Goal: Task Accomplishment & Management: Complete application form

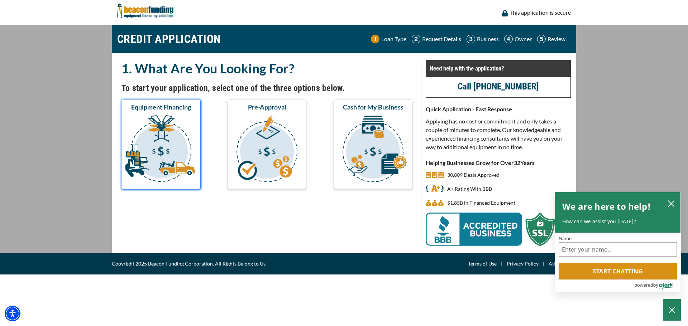
click at [150, 137] on img "submit" at bounding box center [161, 150] width 76 height 72
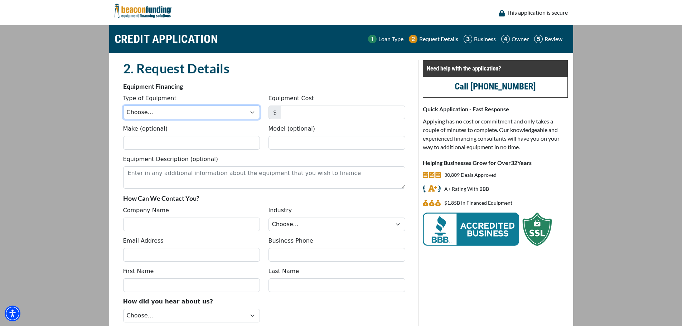
click at [160, 112] on select "Choose... Backhoe Boom/Bucket Truck Chipper Commercial Mower Crane DTG/DTF Prin…" at bounding box center [191, 113] width 137 height 14
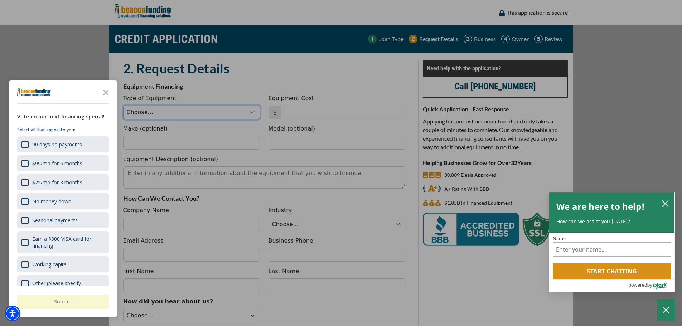
select select "9"
click at [123, 106] on select "Choose... Backhoe Boom/Bucket Truck Chipper Commercial Mower Crane DTG/DTF Prin…" at bounding box center [191, 113] width 137 height 14
click at [297, 111] on div "button" at bounding box center [341, 163] width 682 height 326
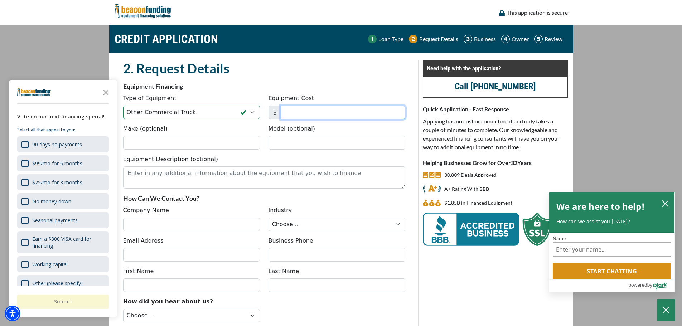
click at [299, 111] on input "Equipment Cost" at bounding box center [343, 113] width 125 height 14
type input "119,000"
click at [198, 142] on input "Make (optional)" at bounding box center [191, 143] width 137 height 14
click at [105, 92] on icon "Close the survey" at bounding box center [106, 92] width 14 height 14
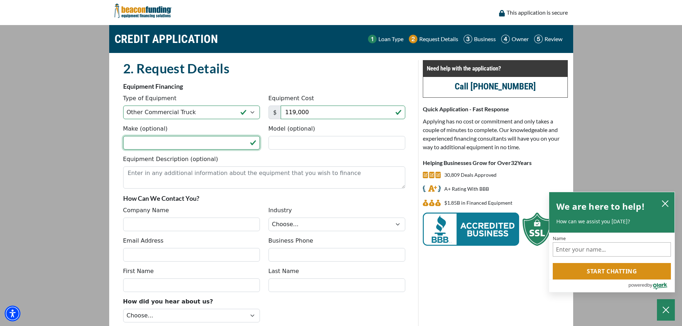
click at [168, 140] on input "Make (optional)" at bounding box center [191, 143] width 137 height 14
click at [168, 144] on input "Make (optional)" at bounding box center [191, 143] width 137 height 14
type input "Freightliner"
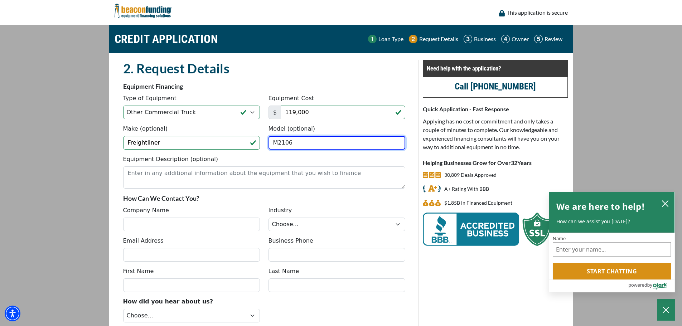
type input "M2106"
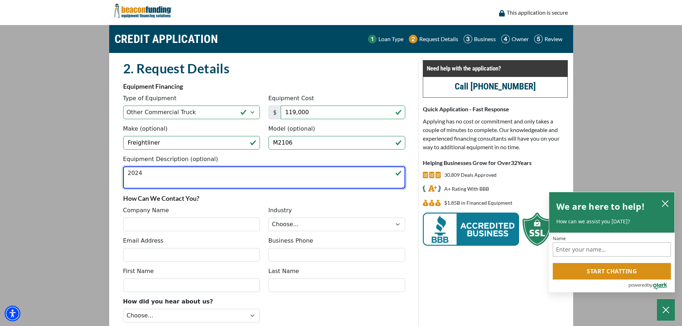
click at [158, 175] on textarea "2024" at bounding box center [264, 178] width 282 height 22
type textarea "2024 Freightliner M2106 w/ Terex Mixer"
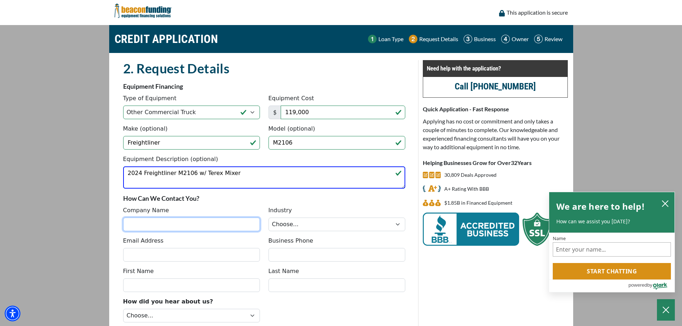
click at [162, 223] on input "Company Name" at bounding box center [191, 225] width 137 height 14
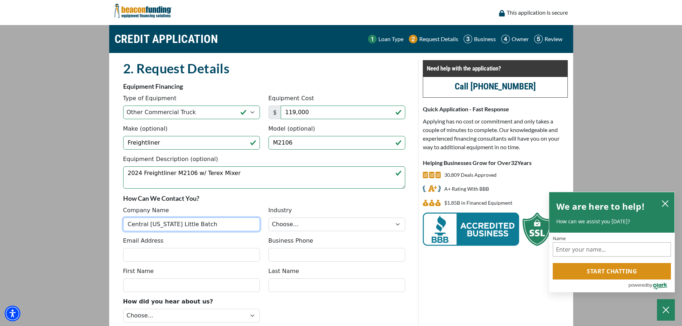
type input "Central Arkansas Little Batch"
click at [283, 225] on select "Choose... Towing Landscape/Hardscape Decorated Apparel Septic Light Constructio…" at bounding box center [337, 225] width 137 height 14
select select "6"
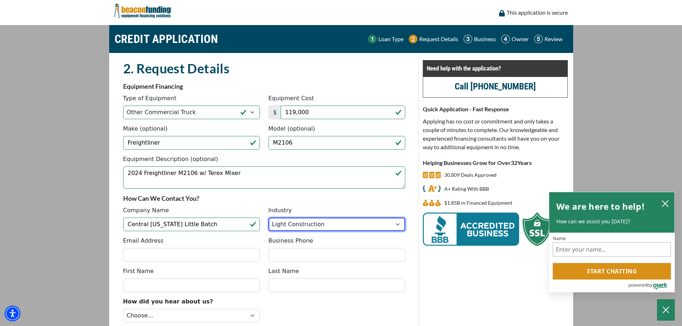
click at [269, 218] on select "Choose... Towing Landscape/Hardscape Decorated Apparel Septic Light Constructio…" at bounding box center [337, 225] width 137 height 14
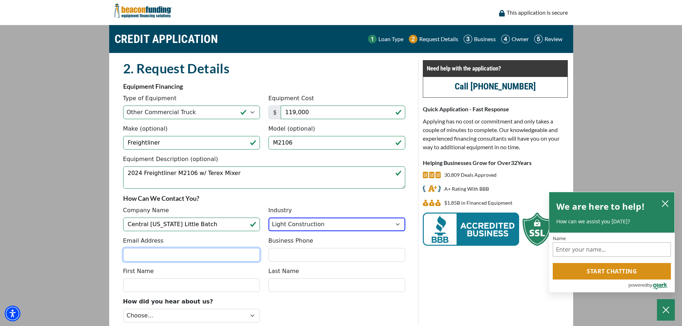
click at [164, 254] on input "Email Address" at bounding box center [191, 255] width 137 height 14
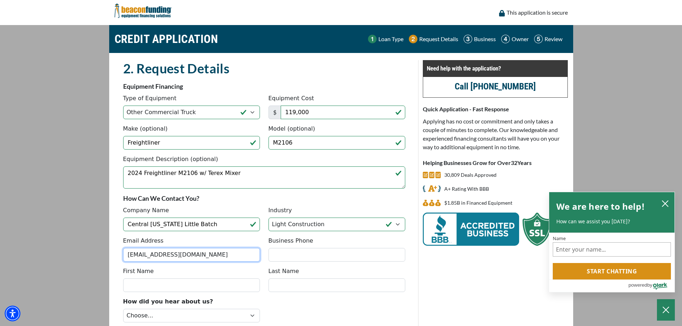
type input "pryorrobertson@comcast.net"
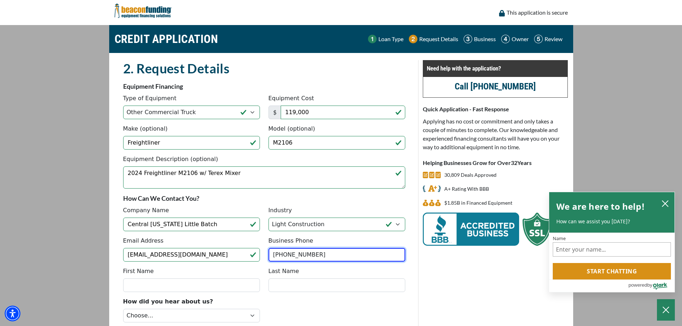
type input "(501) 425-1703"
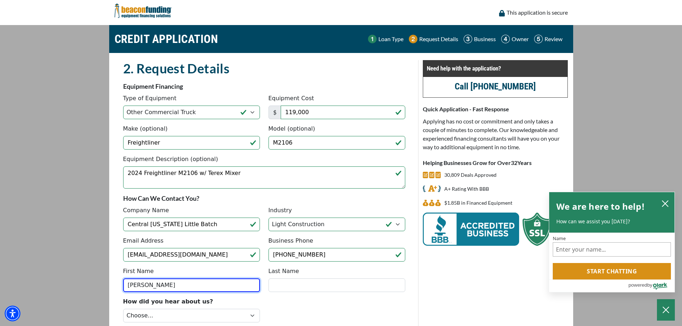
type input "Pryor"
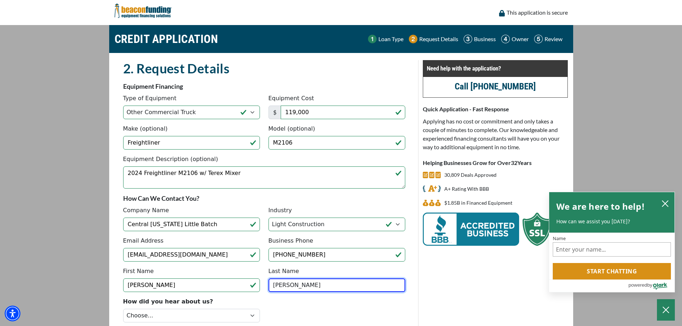
type input "Robertson"
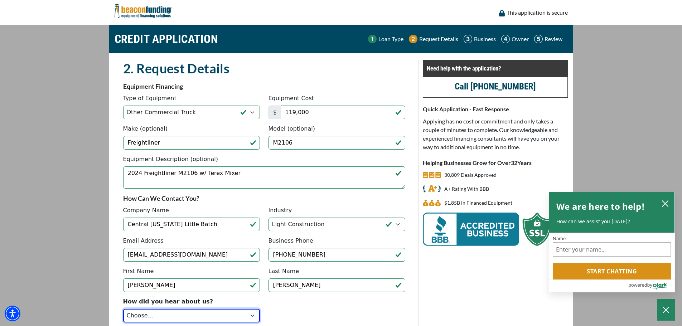
scroll to position [62, 0]
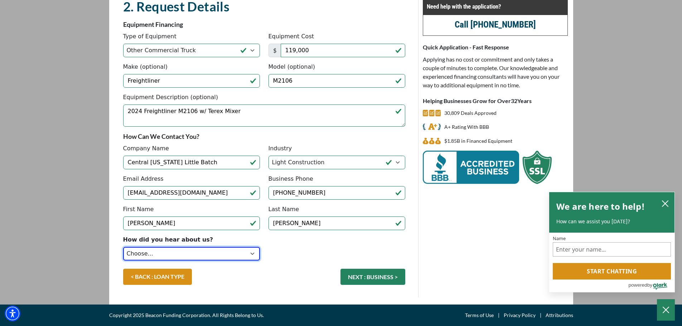
click at [174, 252] on select "Choose... Internet Search Vendor Referral Word of Mouth Client Referral Email E…" at bounding box center [191, 254] width 137 height 14
select select "1"
click at [123, 247] on select "Choose... Internet Search Vendor Referral Word of Mouth Client Referral Email E…" at bounding box center [191, 254] width 137 height 14
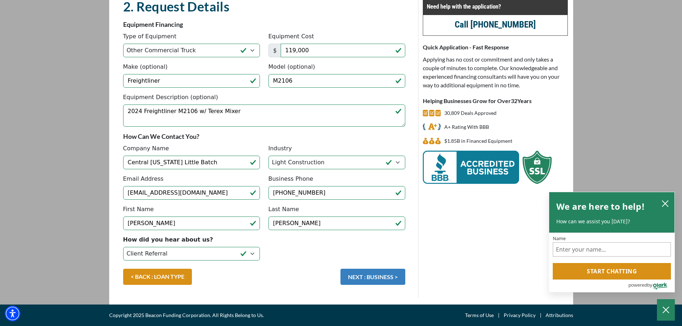
click at [382, 277] on button "NEXT : BUSINESS >" at bounding box center [373, 277] width 65 height 16
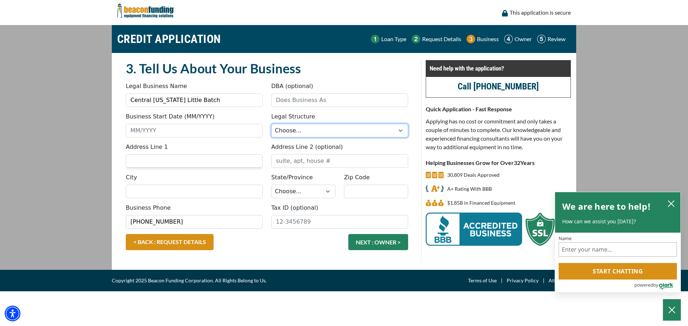
click at [308, 135] on select "Choose... Corporation LLC LLP Municipality Non-Profit Partnership Proprietorship" at bounding box center [339, 131] width 137 height 14
select select "2"
click at [271, 124] on select "Choose... Corporation LLC LLP Municipality Non-Profit Partnership Proprietorship" at bounding box center [339, 131] width 137 height 14
click at [160, 130] on input "Business Start Date (MM/YYYY)" at bounding box center [194, 131] width 137 height 14
type input "10/2025"
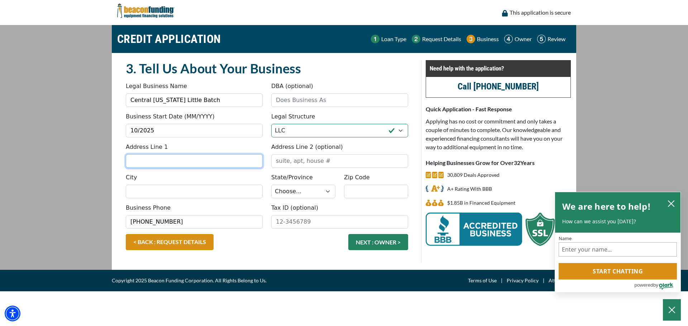
click at [169, 160] on input "Address Line 1" at bounding box center [194, 161] width 137 height 14
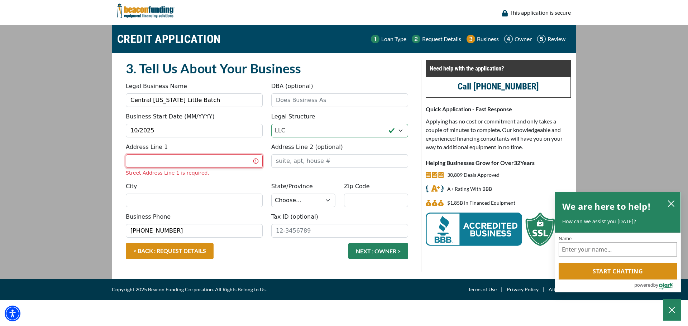
click at [159, 164] on input "Address Line 1" at bounding box center [194, 161] width 137 height 14
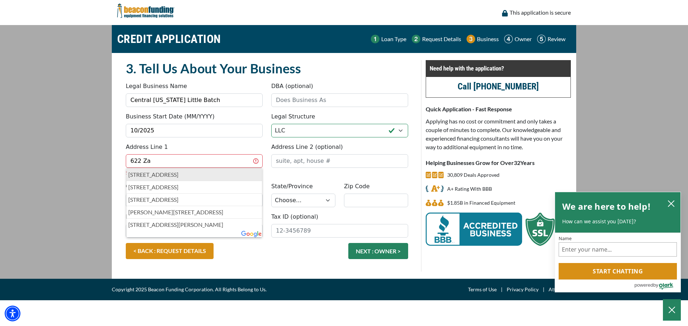
click at [157, 173] on p "622 Zanzibar St, Little Rock, AR, USA" at bounding box center [194, 175] width 132 height 9
type input "[STREET_ADDRESS]"
type input "Little Rock"
select select "5"
type input "72223"
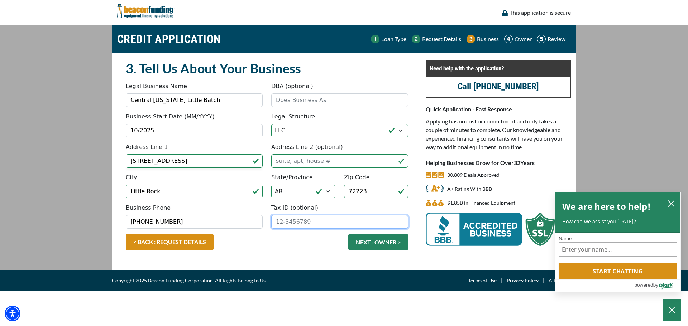
click at [295, 223] on input "Tax ID (optional)" at bounding box center [339, 222] width 137 height 14
click at [290, 222] on input "Tax ID (optional)" at bounding box center [339, 222] width 137 height 14
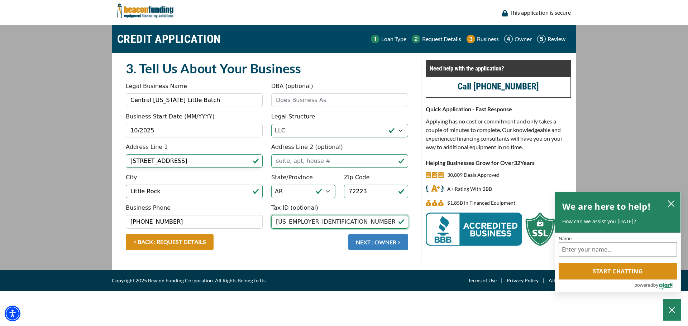
type input "[US_EMPLOYER_IDENTIFICATION_NUMBER]"
click at [376, 244] on button "NEXT : OWNER >" at bounding box center [378, 242] width 60 height 16
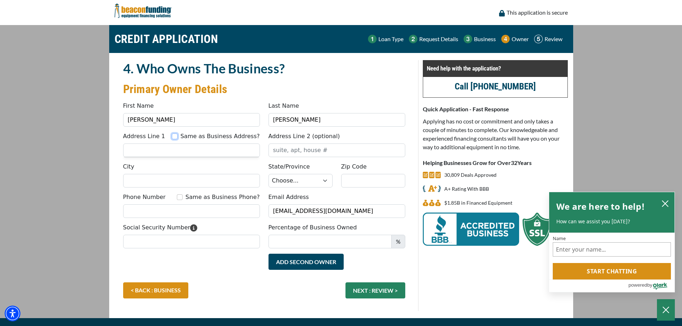
click at [178, 134] on input "Same as Business Address?" at bounding box center [175, 137] width 6 height 6
checkbox input "true"
type input "622 Zanzibar Street"
type input "Little Rock"
select select "5"
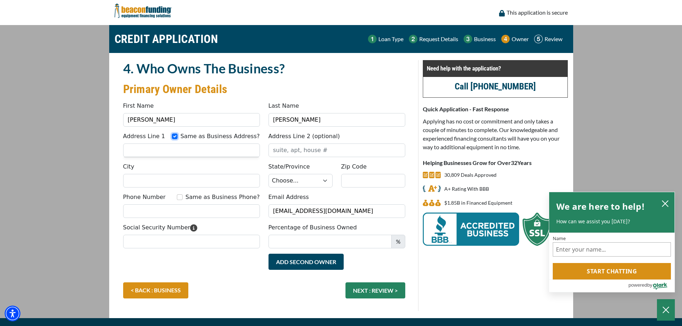
type input "72223"
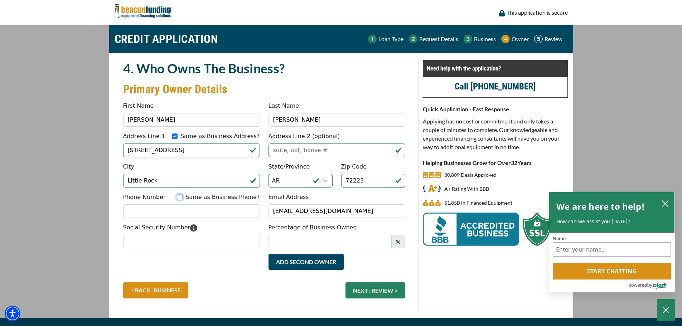
click at [183, 198] on input "Same as Business Phone?" at bounding box center [180, 198] width 6 height 6
checkbox input "true"
type input "(501) 425-1703"
click at [176, 245] on input "Social Security Number" at bounding box center [191, 242] width 137 height 14
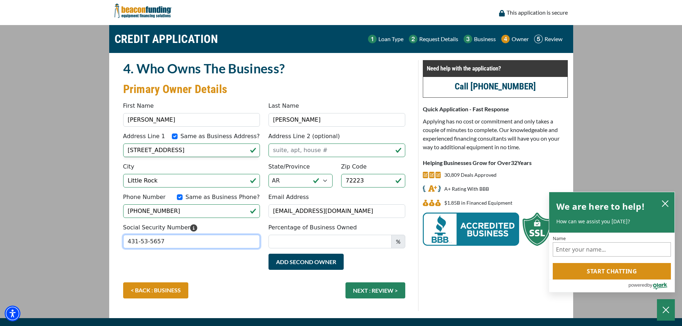
type input "431-53-5657"
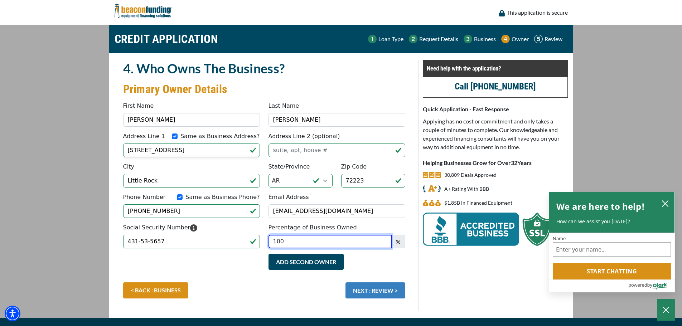
type input "100"
click at [364, 288] on button "NEXT : REVIEW >" at bounding box center [376, 291] width 60 height 16
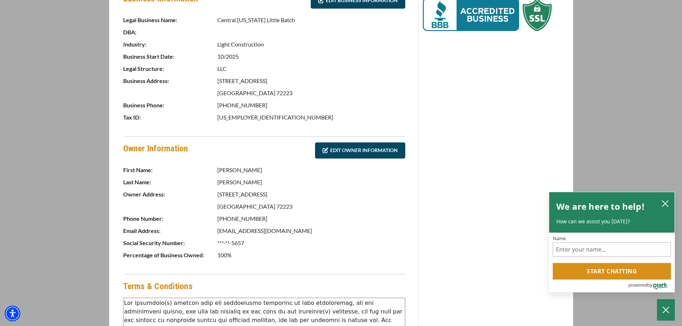
scroll to position [317, 0]
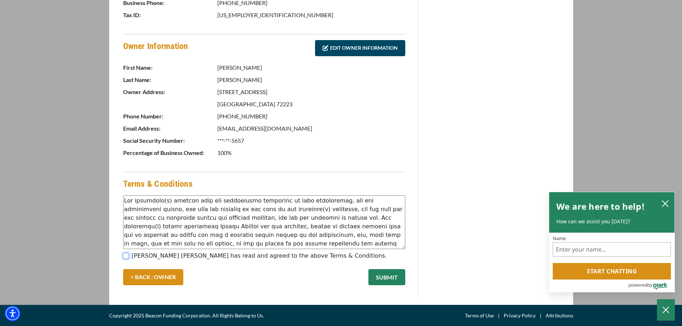
click at [128, 257] on input "[PERSON_NAME] [PERSON_NAME] has read and agreed to the above Terms & Conditions." at bounding box center [126, 256] width 6 height 6
checkbox input "true"
click at [386, 279] on button "SUBMIT" at bounding box center [387, 277] width 37 height 16
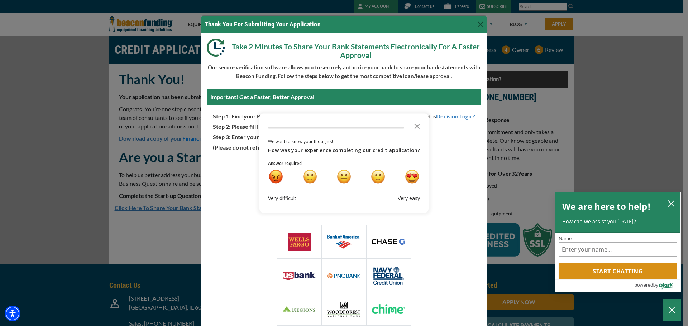
click at [344, 120] on div "We want to know your thoughts! How was your experience completing our credit ap…" at bounding box center [343, 163] width 169 height 99
click at [278, 124] on div "Survey" at bounding box center [344, 129] width 152 height 14
click at [414, 124] on icon "Close the survey" at bounding box center [417, 126] width 14 height 14
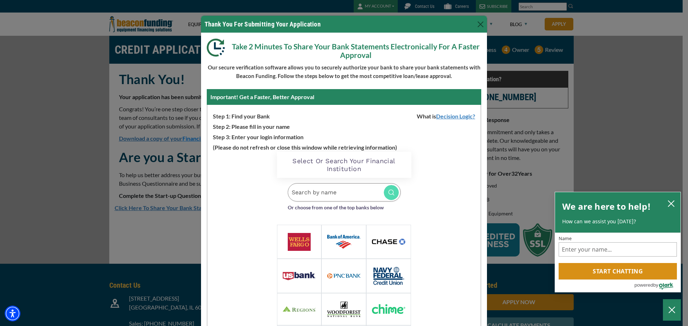
click at [317, 189] on input "Search by name" at bounding box center [344, 192] width 113 height 18
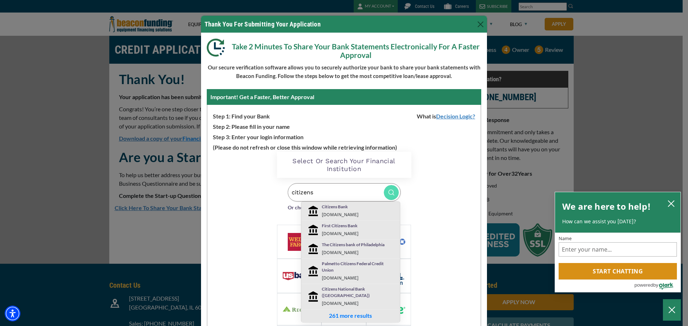
type input "citizens"
click at [326, 209] on p "Citizens Bank" at bounding box center [359, 207] width 75 height 6
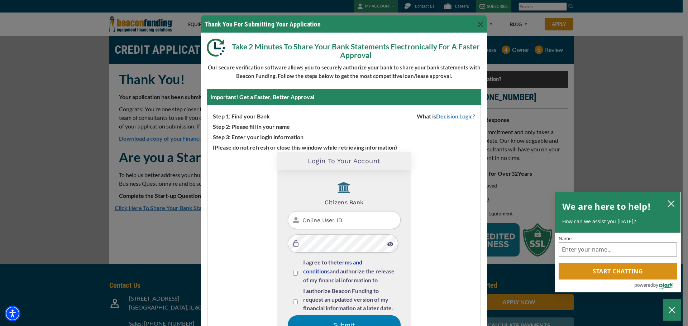
scroll to position [2, 0]
click at [343, 219] on input "Online User ID" at bounding box center [344, 218] width 113 height 18
click at [323, 218] on input "Online User ID" at bounding box center [344, 218] width 113 height 18
click at [317, 220] on input "Online User ID" at bounding box center [344, 218] width 113 height 18
type input "pryorro27"
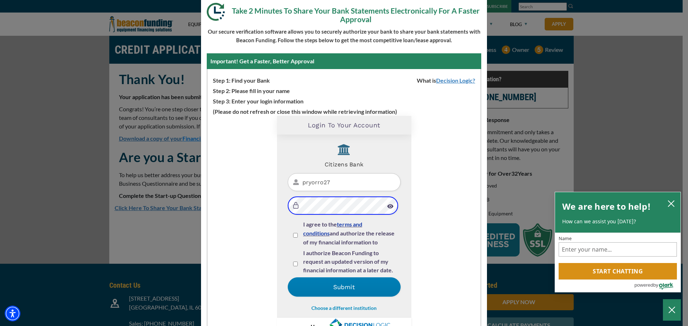
scroll to position [62, 0]
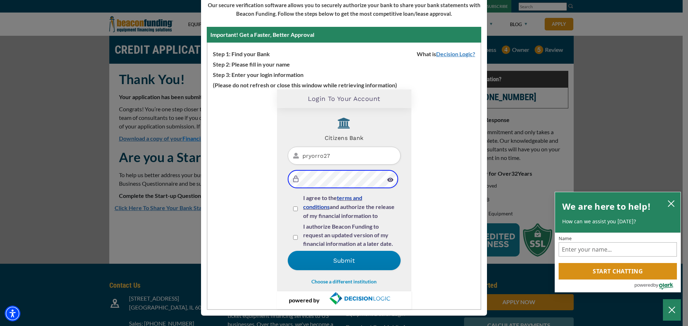
click at [293, 207] on input "I agree to the terms and conditions and authorize the release of my financial i…" at bounding box center [295, 209] width 5 height 5
checkbox input "true"
click at [293, 238] on input "I authorize Beacon Funding to request an updated version of my financial inform…" at bounding box center [295, 237] width 5 height 5
checkbox input "true"
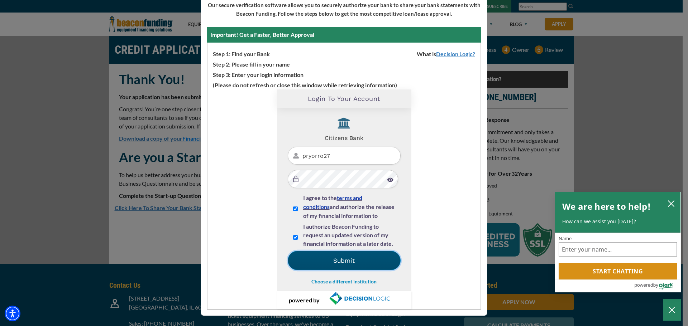
click at [335, 257] on button "Submit" at bounding box center [344, 260] width 113 height 19
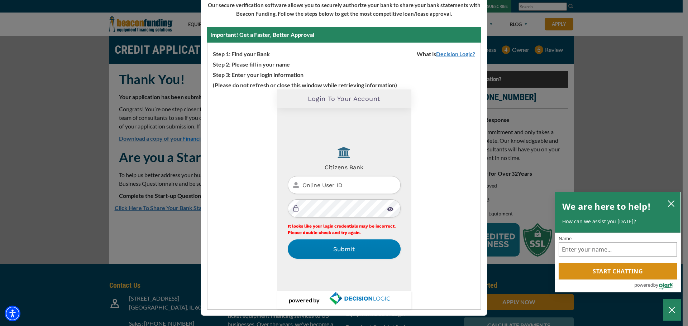
click at [336, 163] on h4 "Citizens Bank" at bounding box center [344, 165] width 113 height 10
click at [337, 149] on img at bounding box center [344, 152] width 28 height 16
click at [248, 56] on span "Step 1: Find your Bank" at bounding box center [238, 53] width 62 height 10
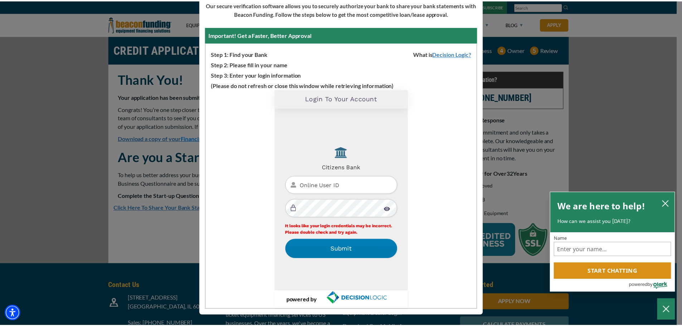
scroll to position [0, 0]
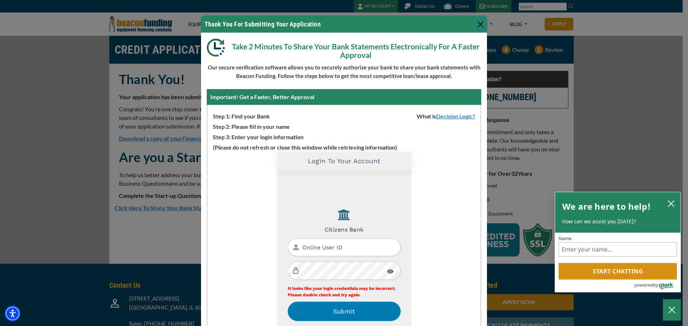
click at [479, 23] on button "Close" at bounding box center [480, 24] width 11 height 11
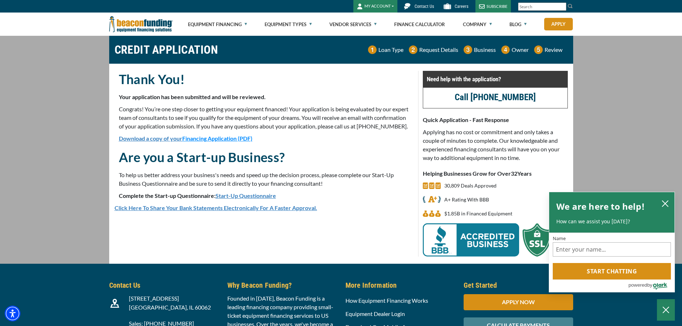
click at [246, 199] on link "Start-Up Questionnaire" at bounding box center [246, 195] width 61 height 7
